Goal: Obtain resource: Download file/media

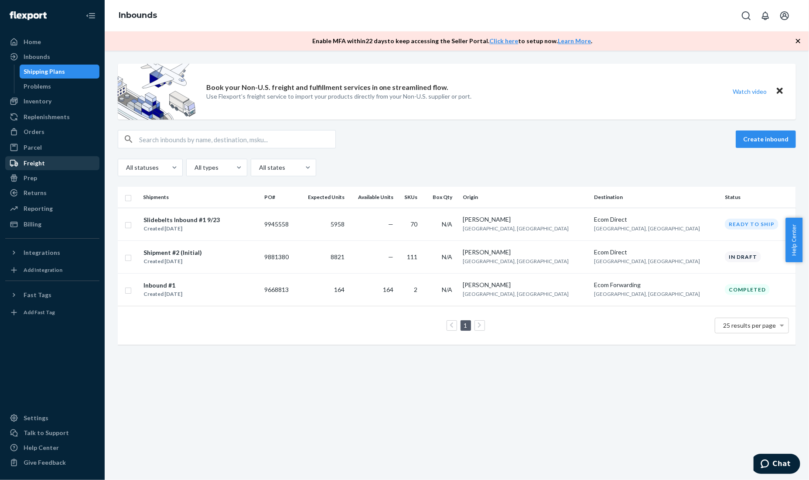
click at [79, 163] on div "Freight" at bounding box center [52, 163] width 92 height 12
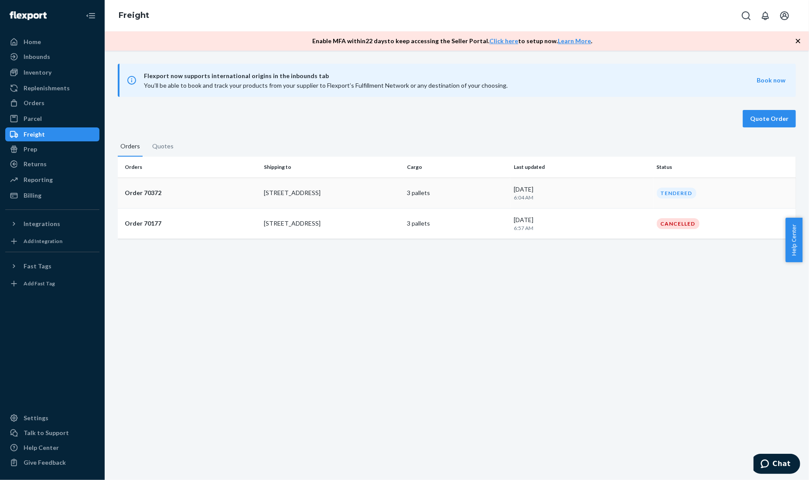
click at [168, 191] on p "Order 70372" at bounding box center [191, 192] width 132 height 9
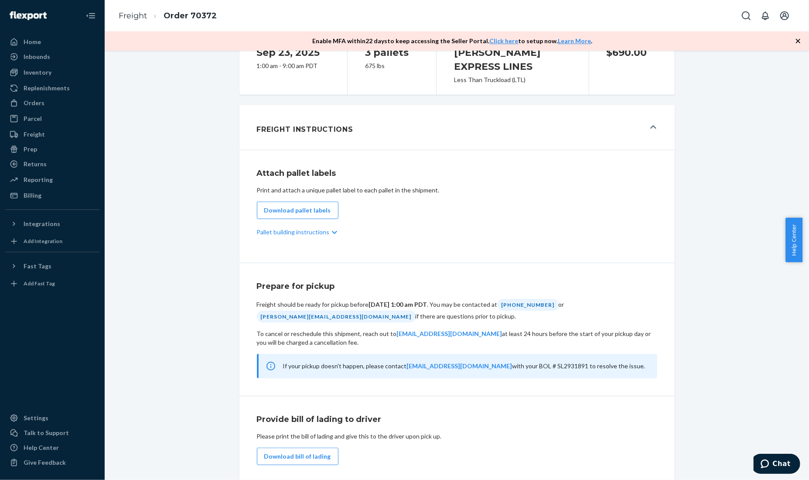
scroll to position [295, 0]
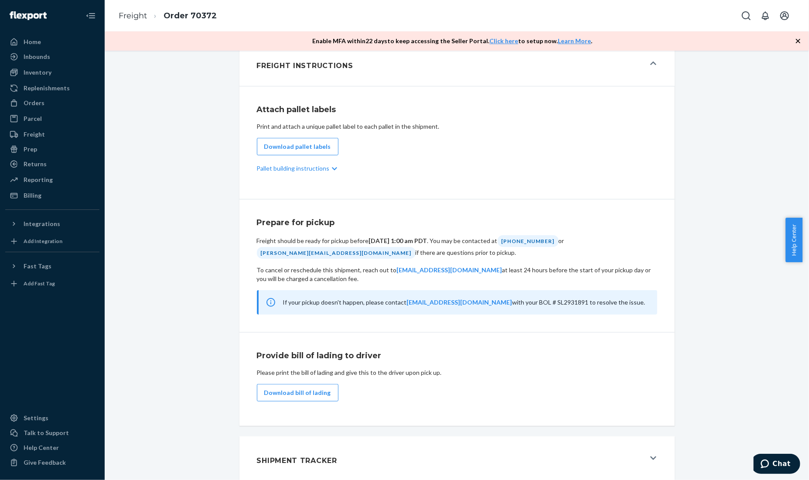
click at [318, 397] on div "Provide bill of lading to driver Please print the bill of lading and give this …" at bounding box center [457, 379] width 435 height 94
click at [315, 389] on button "Download bill of lading" at bounding box center [298, 392] width 82 height 17
drag, startPoint x: 205, startPoint y: 194, endPoint x: 206, endPoint y: 188, distance: 5.7
click at [205, 194] on div "Shipment Tendered Download BOL#: SL2931891 Cargo ready on [DATE] Pickup referen…" at bounding box center [457, 125] width 692 height 723
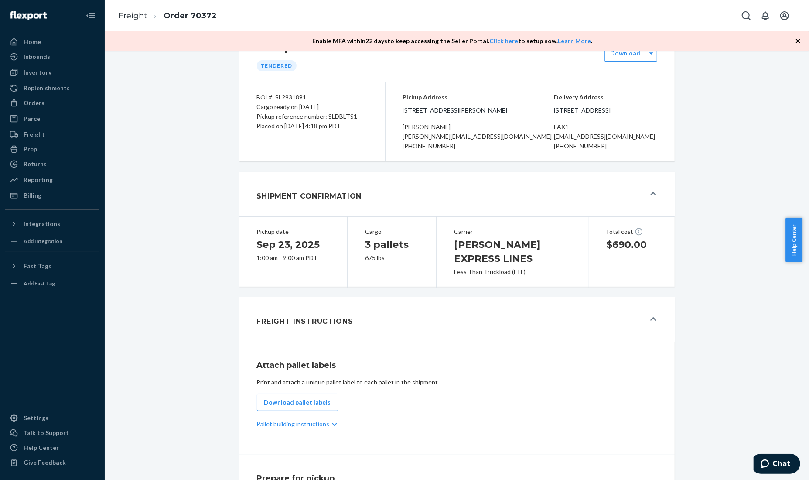
scroll to position [0, 0]
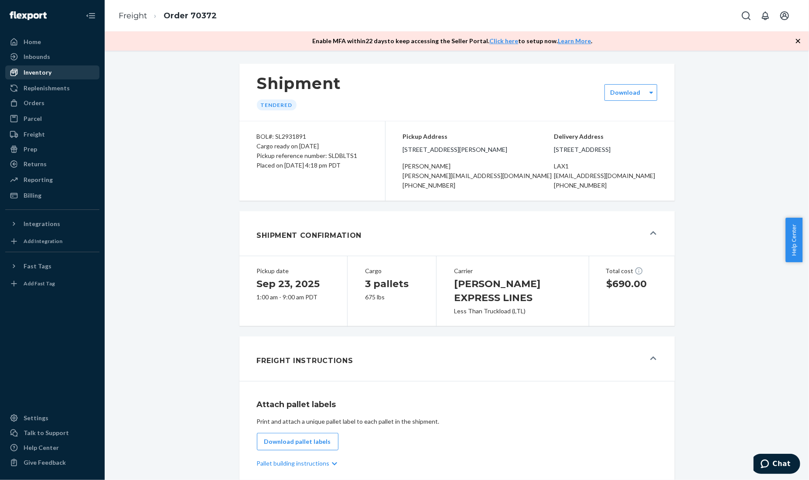
click at [60, 75] on div "Inventory" at bounding box center [52, 72] width 92 height 12
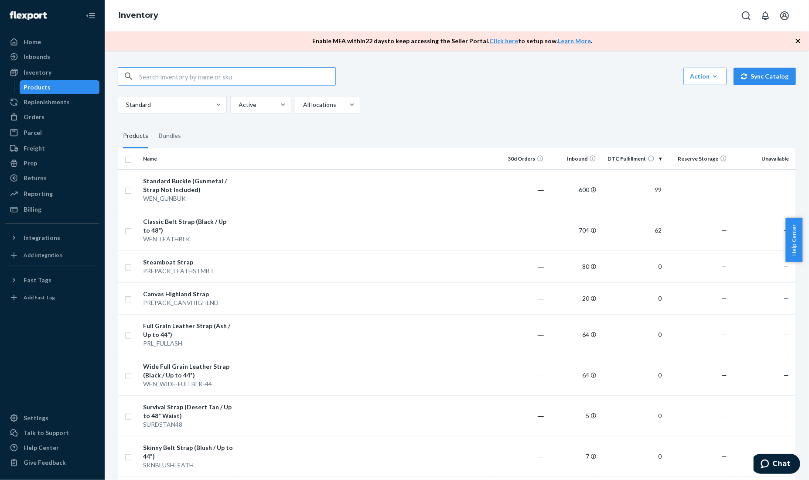
click at [210, 126] on fieldset "Products Bundles" at bounding box center [457, 136] width 678 height 24
click at [598, 136] on fieldset "Products Bundles" at bounding box center [457, 136] width 678 height 24
drag, startPoint x: 586, startPoint y: 141, endPoint x: 617, endPoint y: 141, distance: 31.8
click at [618, 144] on fieldset "Products Bundles" at bounding box center [457, 136] width 678 height 24
click at [617, 139] on fieldset "Products Bundles" at bounding box center [457, 136] width 678 height 24
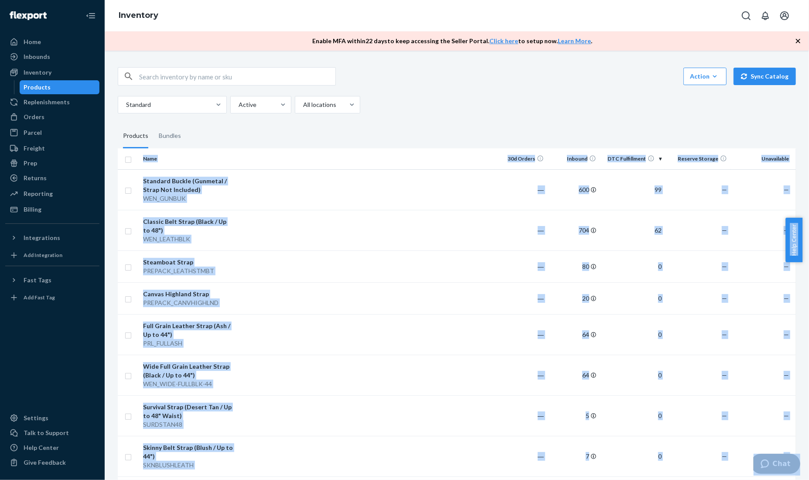
drag, startPoint x: 617, startPoint y: 139, endPoint x: 626, endPoint y: 129, distance: 13.6
click at [626, 129] on body "Home Inbounds Shipping Plans Problems Inventory Products Replenishments Orders …" at bounding box center [404, 240] width 809 height 480
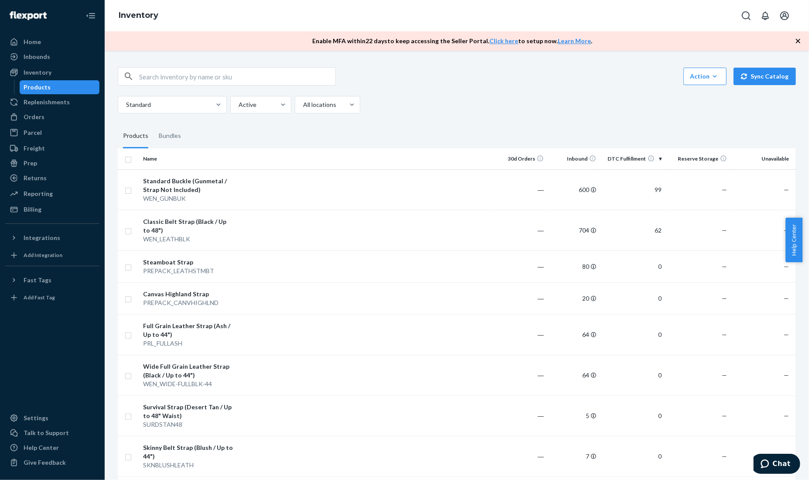
click at [572, 124] on fieldset "Products Bundles" at bounding box center [457, 136] width 678 height 24
drag, startPoint x: 554, startPoint y: 142, endPoint x: 555, endPoint y: 137, distance: 4.4
click at [554, 141] on fieldset "Products Bundles" at bounding box center [457, 136] width 678 height 24
drag, startPoint x: 414, startPoint y: 88, endPoint x: 414, endPoint y: 94, distance: 6.5
click at [414, 89] on div "Action Create product Create bundle Bulk create products Bulk update products B…" at bounding box center [457, 90] width 678 height 46
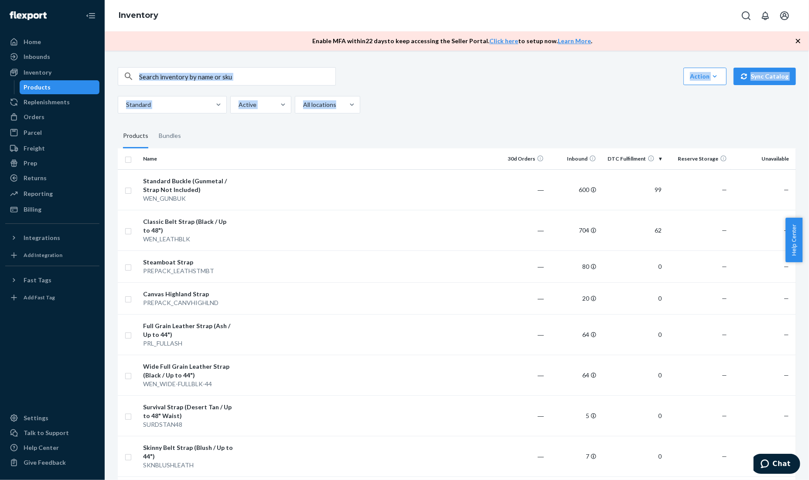
click at [414, 98] on div "Standard Active All locations" at bounding box center [454, 104] width 672 height 17
click at [312, 132] on fieldset "Products Bundles" at bounding box center [457, 136] width 678 height 24
click at [207, 179] on div "Standard Buckle (Gunmetal / Strap Not Included)" at bounding box center [188, 185] width 91 height 17
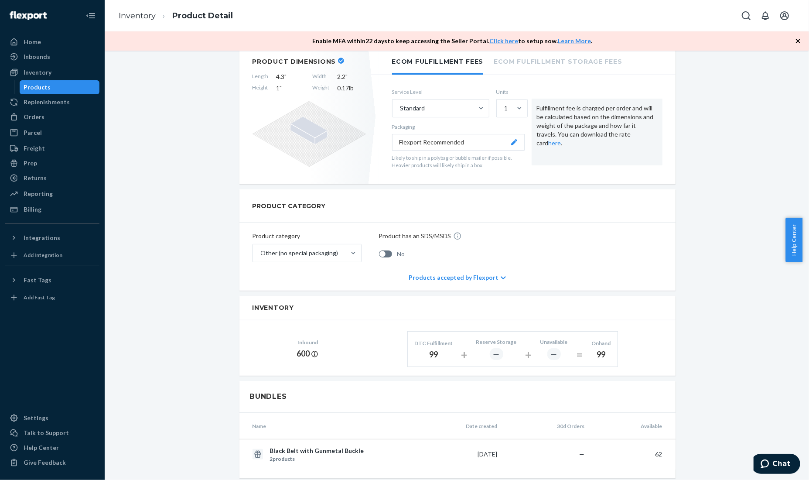
scroll to position [109, 0]
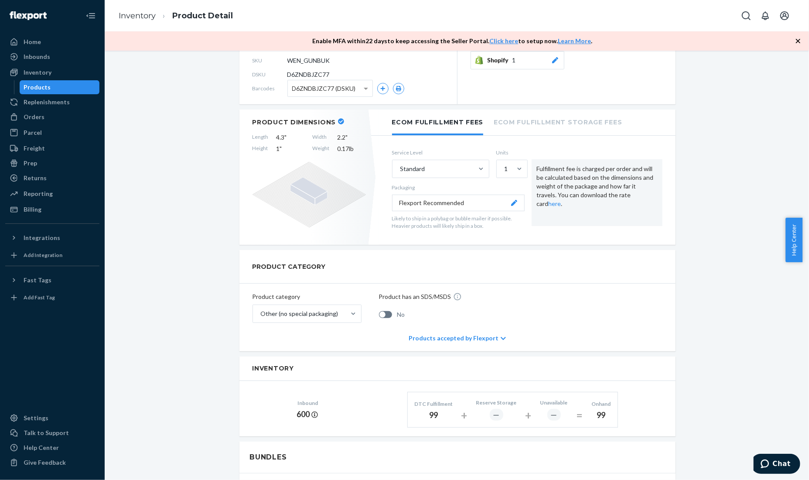
click at [332, 95] on span "D6ZNDBJZC77 (DSKU)" at bounding box center [324, 88] width 64 height 15
click at [227, 132] on div "Standard Buckle (Gunmetal / Strap Not Included) Actions Hide Request removal Cr…" at bounding box center [457, 372] width 692 height 834
click at [93, 69] on div "Inventory" at bounding box center [52, 72] width 92 height 12
